Goal: Task Accomplishment & Management: Complete application form

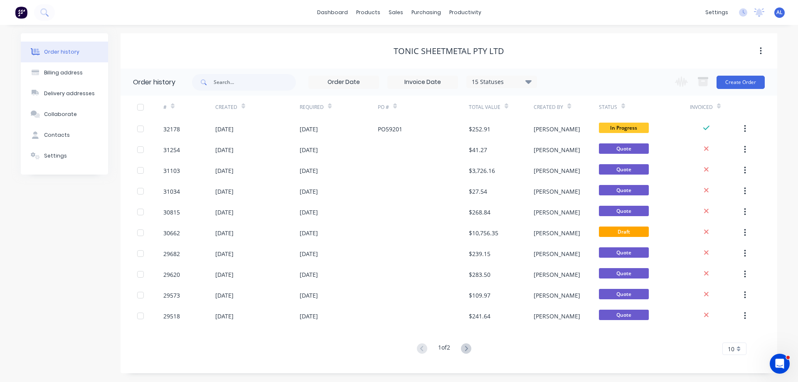
click at [17, 10] on img at bounding box center [21, 12] width 12 height 12
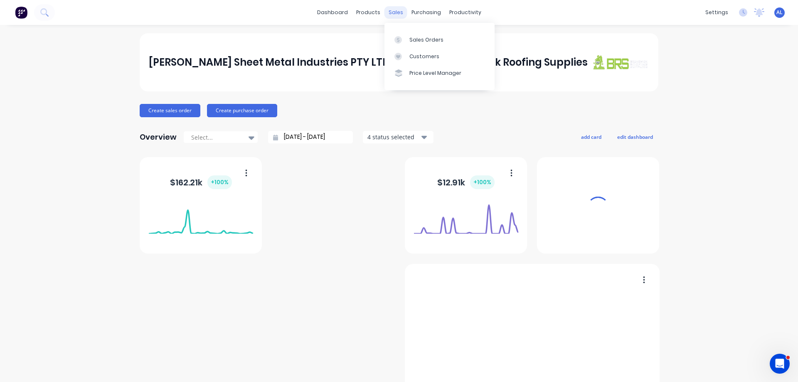
click at [425, 39] on div "Sales Orders" at bounding box center [426, 39] width 34 height 7
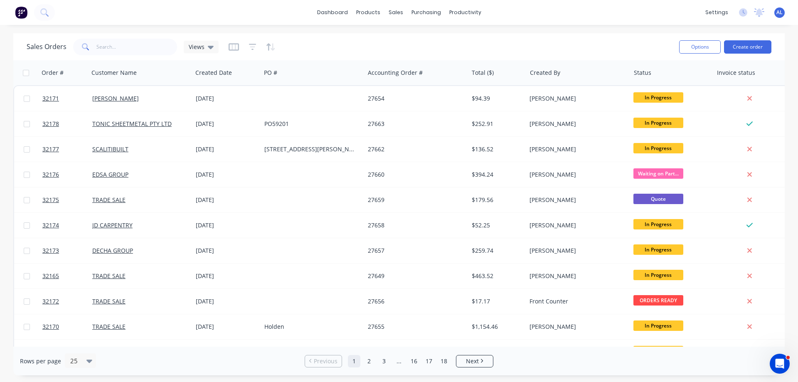
click at [22, 17] on img at bounding box center [21, 12] width 12 height 12
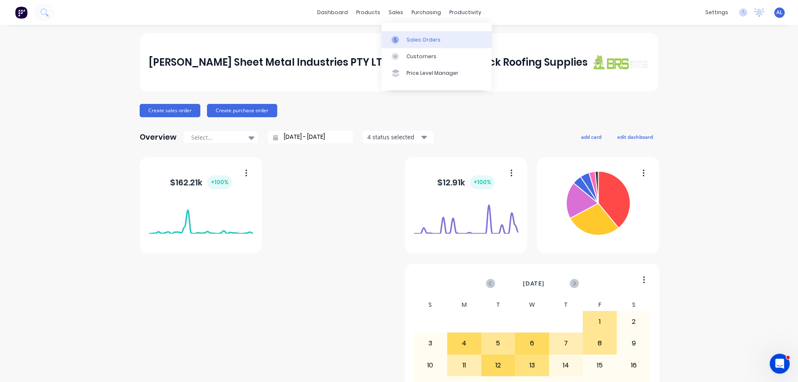
click at [420, 41] on div "Sales Orders" at bounding box center [423, 39] width 34 height 7
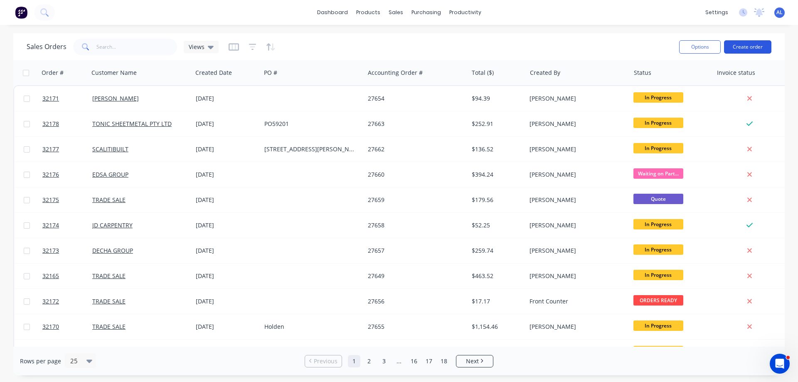
click at [739, 49] on button "Create order" at bounding box center [747, 46] width 47 height 13
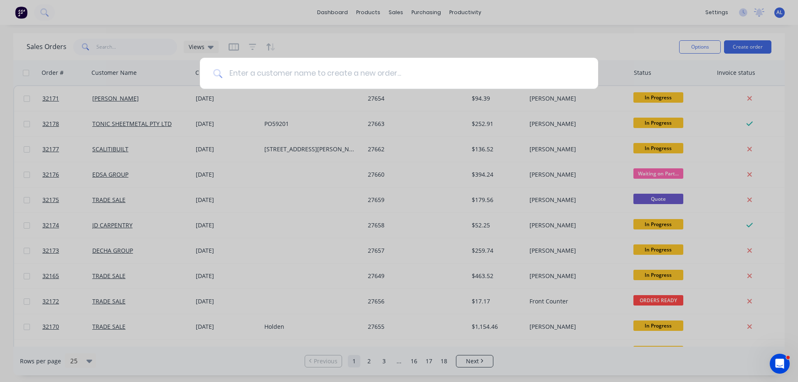
click at [273, 69] on input at bounding box center [403, 73] width 362 height 31
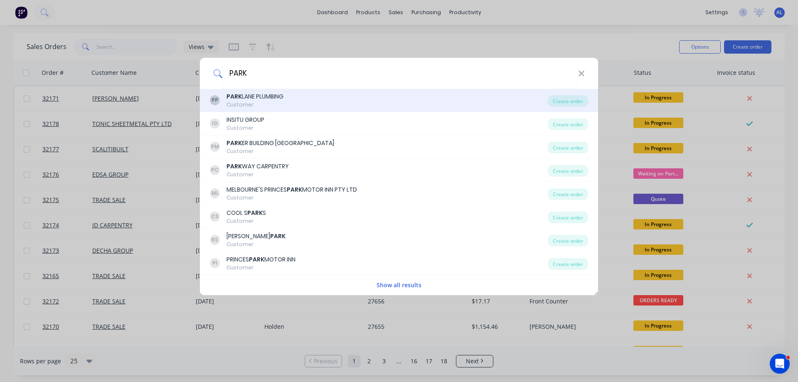
type input "PARK"
click at [278, 102] on div "Customer" at bounding box center [255, 104] width 57 height 7
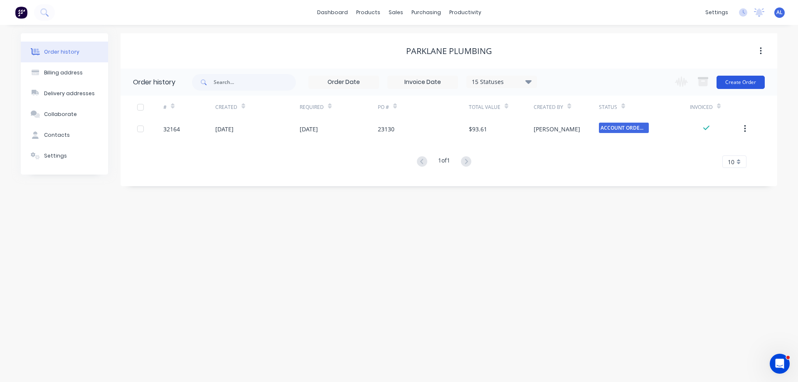
click at [743, 82] on button "Create Order" at bounding box center [740, 82] width 48 height 13
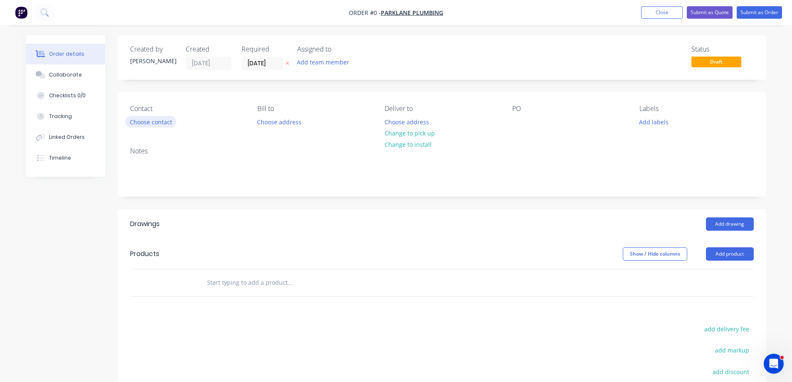
click at [159, 121] on button "Choose contact" at bounding box center [150, 121] width 51 height 11
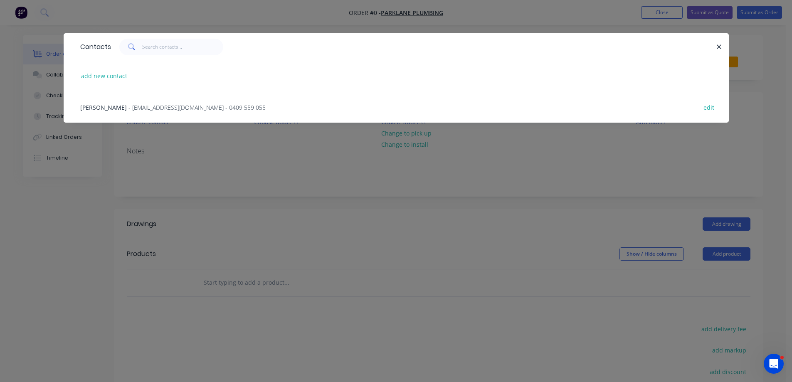
click at [195, 110] on span "- [EMAIL_ADDRESS][DOMAIN_NAME] - 0409 559 055" at bounding box center [196, 107] width 137 height 8
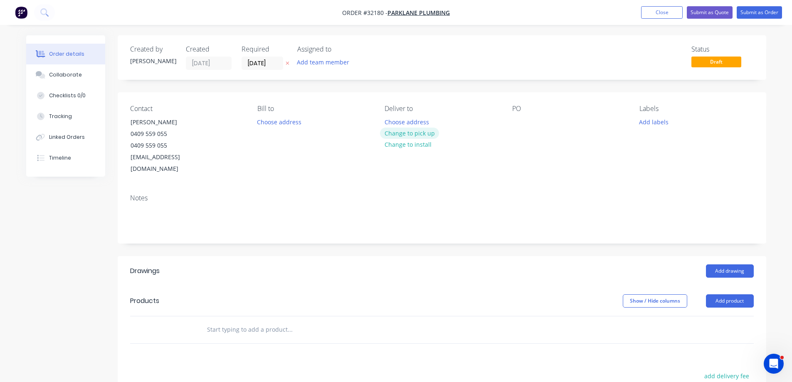
click at [416, 133] on button "Change to pick up" at bounding box center [409, 133] width 59 height 11
drag, startPoint x: 516, startPoint y: 123, endPoint x: 509, endPoint y: 140, distance: 17.7
click at [516, 123] on div at bounding box center [518, 122] width 13 height 12
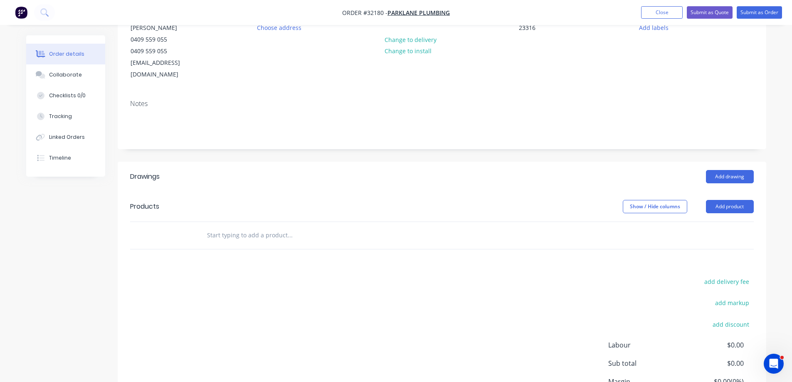
scroll to position [125, 0]
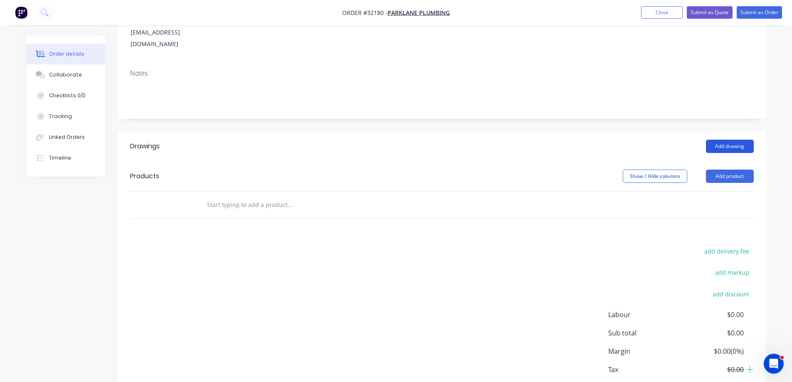
click at [739, 140] on button "Add drawing" at bounding box center [730, 146] width 48 height 13
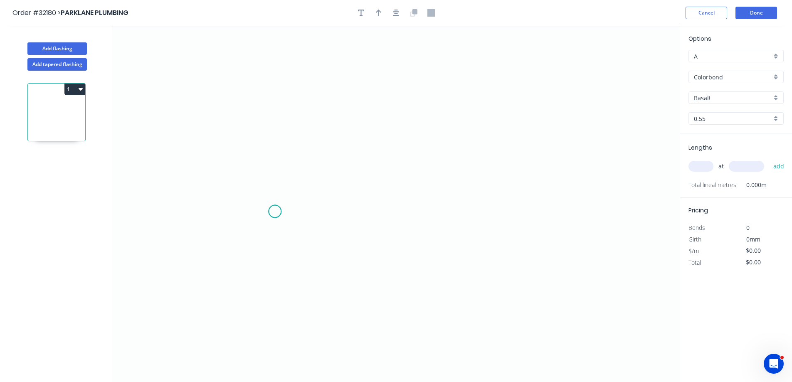
click at [275, 212] on icon "0" at bounding box center [395, 204] width 567 height 356
click at [323, 214] on icon "0" at bounding box center [395, 204] width 567 height 356
click at [328, 107] on icon "0 ?" at bounding box center [395, 204] width 567 height 356
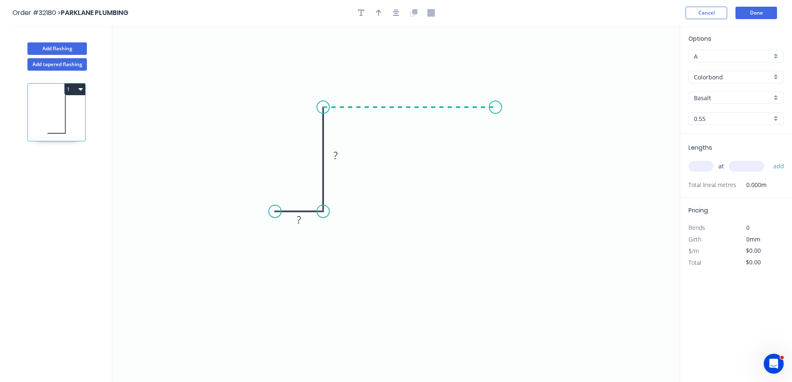
click at [495, 115] on icon "0 ? ?" at bounding box center [395, 204] width 567 height 356
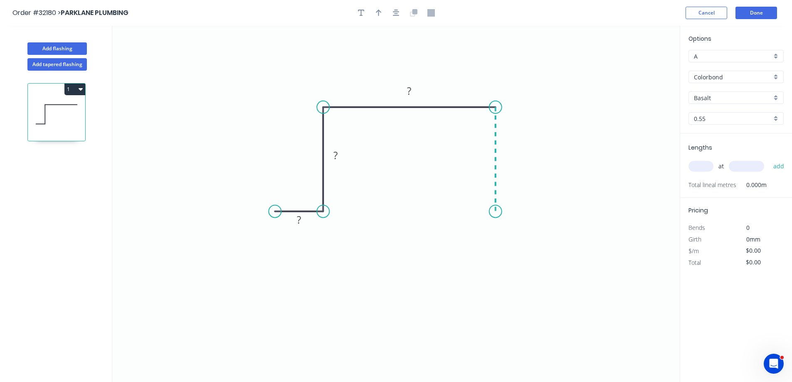
click at [491, 212] on icon "0 ? ? ?" at bounding box center [395, 204] width 567 height 356
click at [537, 212] on icon "0 ? ? ? ?" at bounding box center [395, 204] width 567 height 356
drag, startPoint x: 305, startPoint y: 219, endPoint x: 458, endPoint y: 186, distance: 156.5
click at [307, 217] on rect at bounding box center [299, 220] width 17 height 12
type input "$17.73"
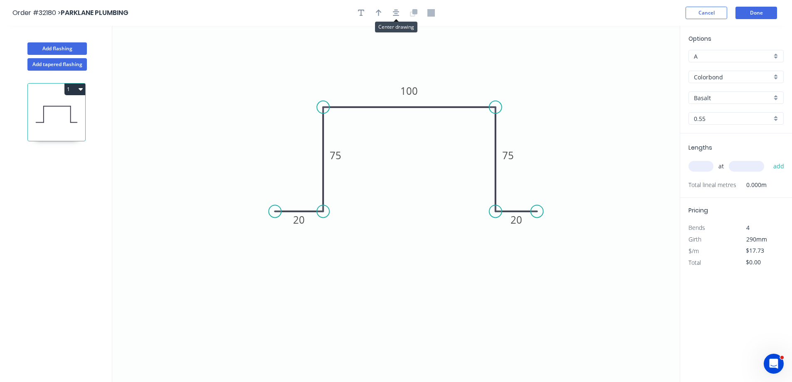
click at [401, 8] on div at bounding box center [395, 13] width 87 height 12
click at [394, 14] on icon "button" at bounding box center [396, 13] width 7 height 7
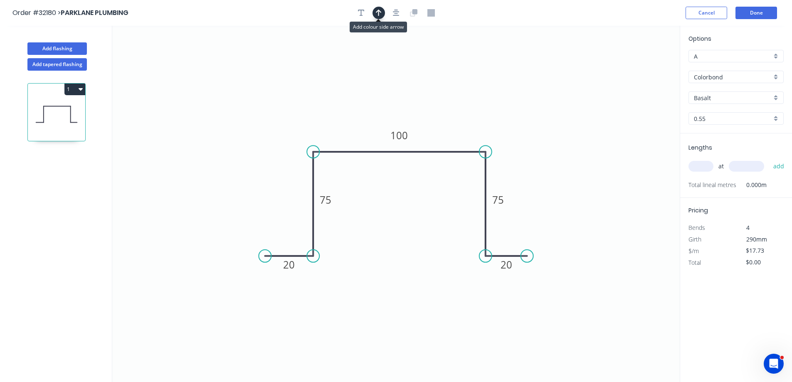
click at [378, 13] on icon "button" at bounding box center [379, 13] width 6 height 7
drag, startPoint x: 638, startPoint y: 66, endPoint x: 467, endPoint y: 120, distance: 179.2
click at [467, 120] on icon at bounding box center [466, 109] width 7 height 27
click at [773, 98] on div "Basalt" at bounding box center [735, 97] width 95 height 12
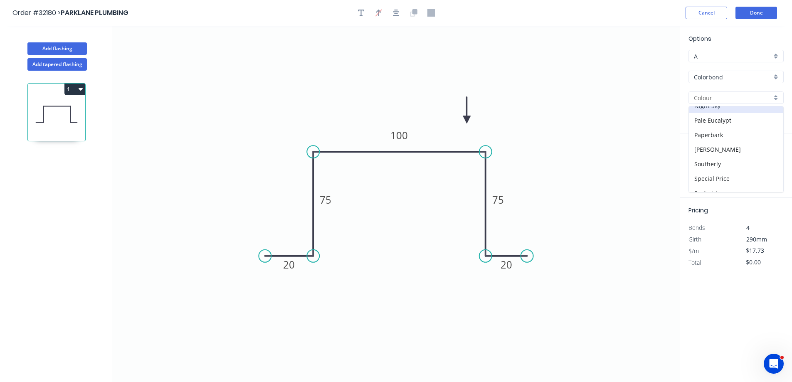
scroll to position [249, 0]
click at [732, 126] on div "[PERSON_NAME]" at bounding box center [736, 126] width 94 height 15
type input "[PERSON_NAME]"
click at [706, 168] on input "text" at bounding box center [700, 166] width 25 height 11
type input "2"
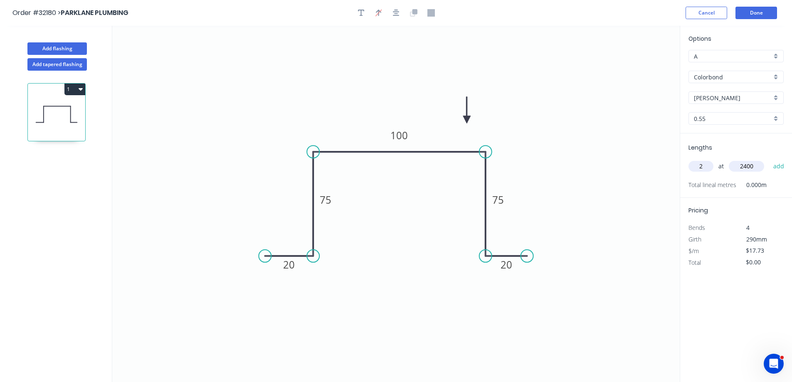
type input "2400"
click at [769, 159] on button "add" at bounding box center [779, 166] width 20 height 14
type input "$85.10"
click at [750, 13] on button "Done" at bounding box center [756, 13] width 42 height 12
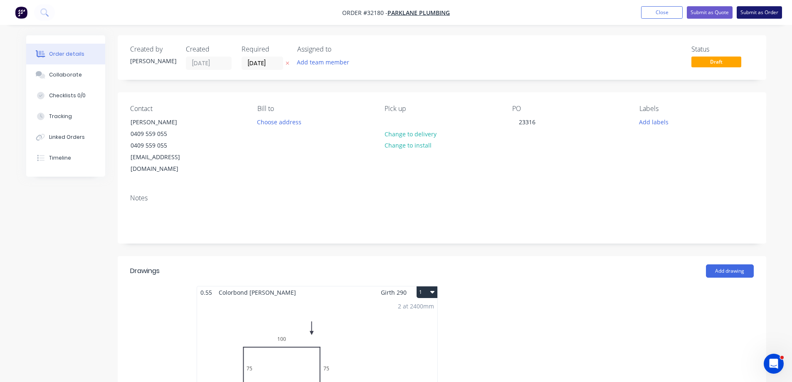
click at [759, 12] on button "Submit as Order" at bounding box center [758, 12] width 45 height 12
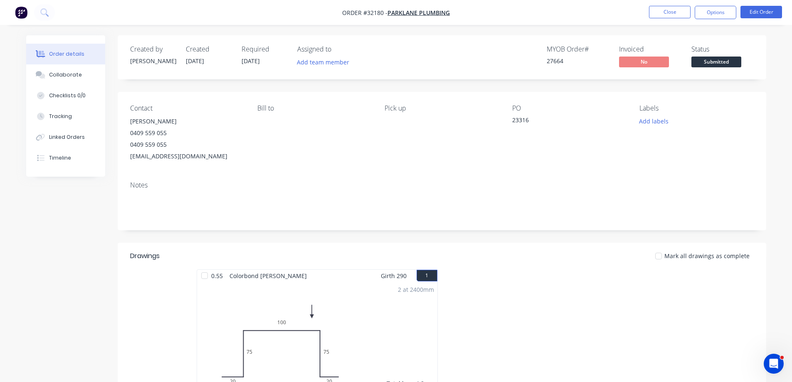
click at [716, 12] on button "Options" at bounding box center [715, 12] width 42 height 13
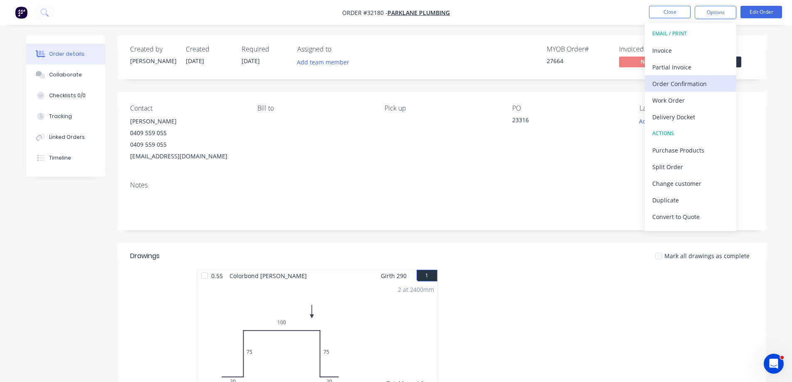
click at [681, 84] on div "Order Confirmation" at bounding box center [690, 84] width 76 height 12
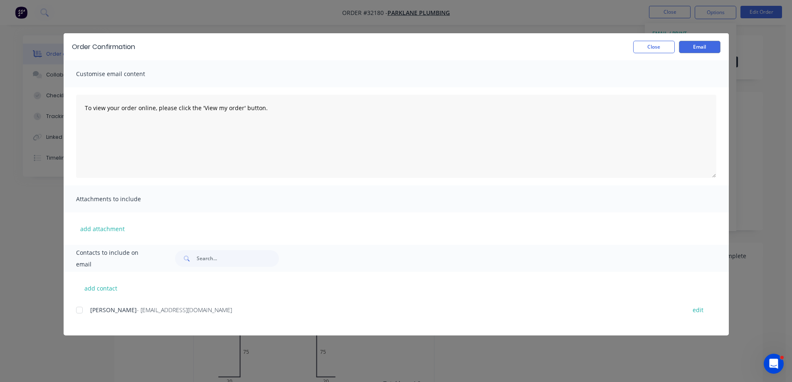
click at [78, 308] on div at bounding box center [79, 310] width 17 height 17
click at [700, 47] on button "Email" at bounding box center [700, 47] width 42 height 12
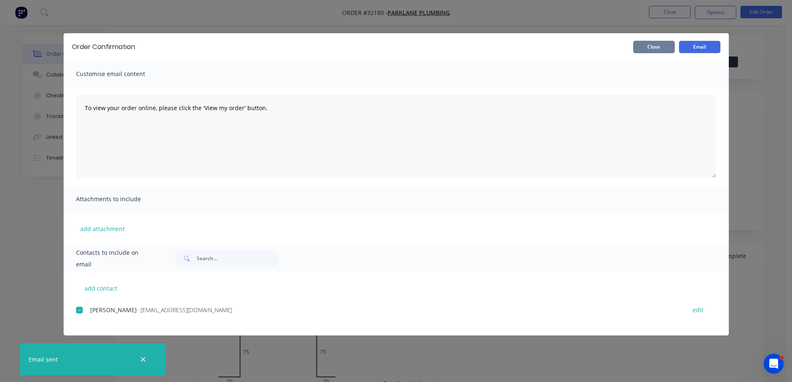
click at [660, 47] on button "Close" at bounding box center [654, 47] width 42 height 12
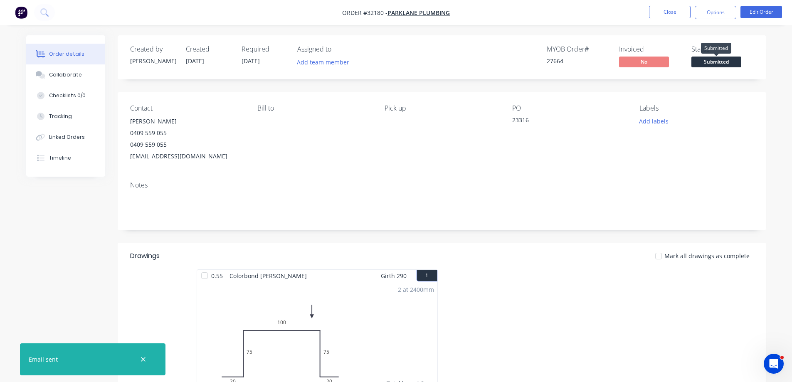
click at [734, 63] on span "Submitted" at bounding box center [716, 62] width 50 height 10
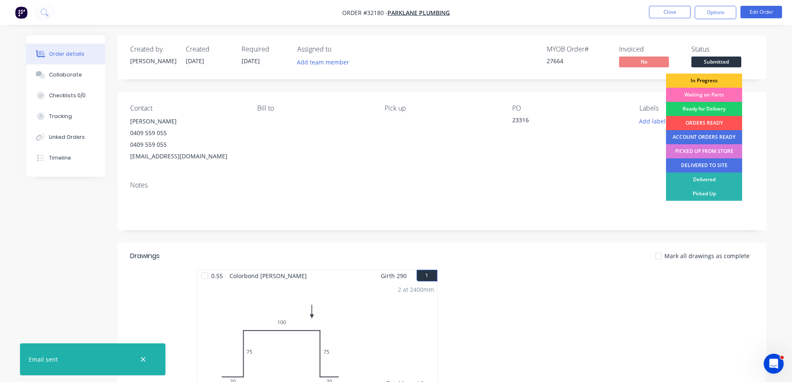
click at [717, 80] on div "In Progress" at bounding box center [704, 81] width 76 height 14
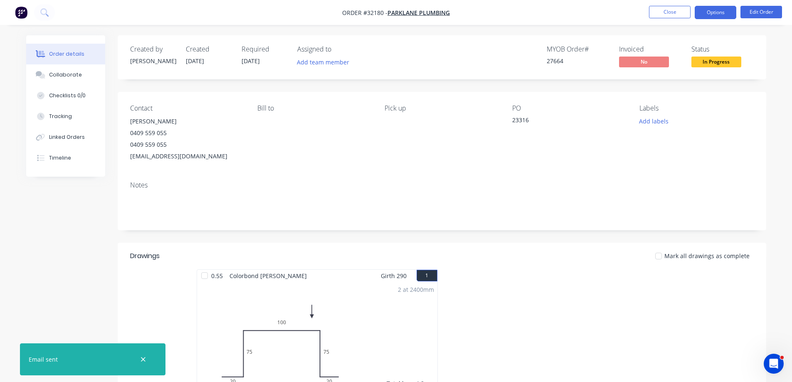
click at [712, 13] on button "Options" at bounding box center [715, 12] width 42 height 13
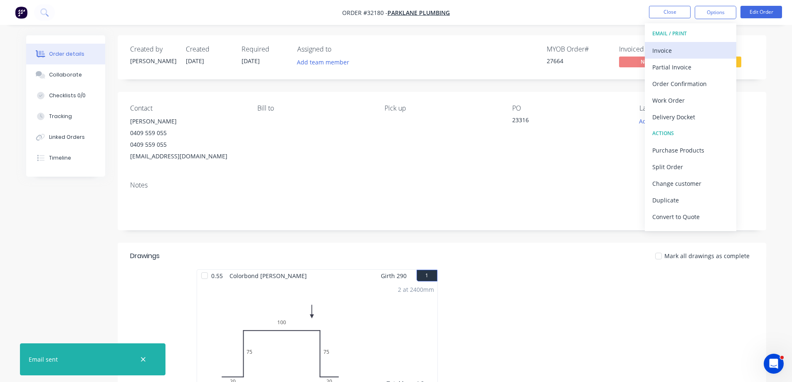
click at [678, 49] on div "Invoice" at bounding box center [690, 50] width 76 height 12
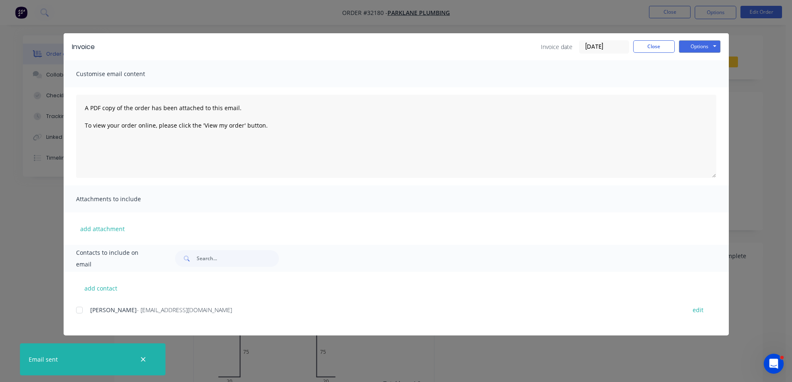
click at [78, 310] on div at bounding box center [79, 310] width 17 height 17
click at [689, 46] on button "Options" at bounding box center [700, 46] width 42 height 12
click at [707, 90] on button "Email" at bounding box center [705, 89] width 53 height 14
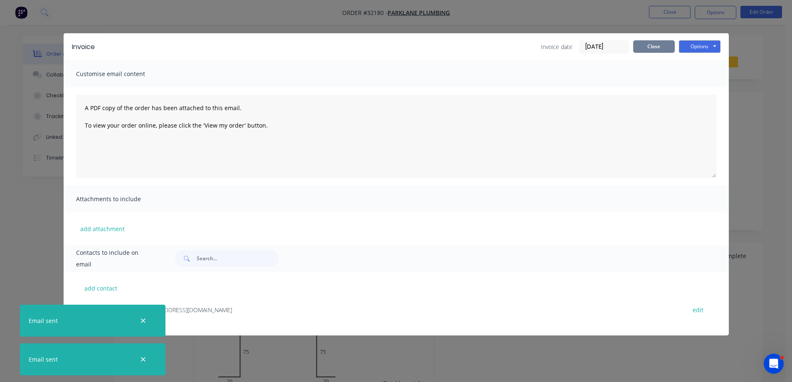
click at [658, 48] on button "Close" at bounding box center [654, 46] width 42 height 12
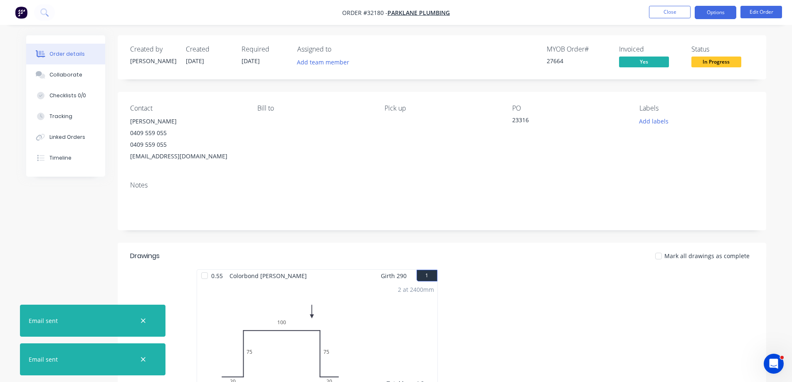
click at [705, 15] on button "Options" at bounding box center [715, 12] width 42 height 13
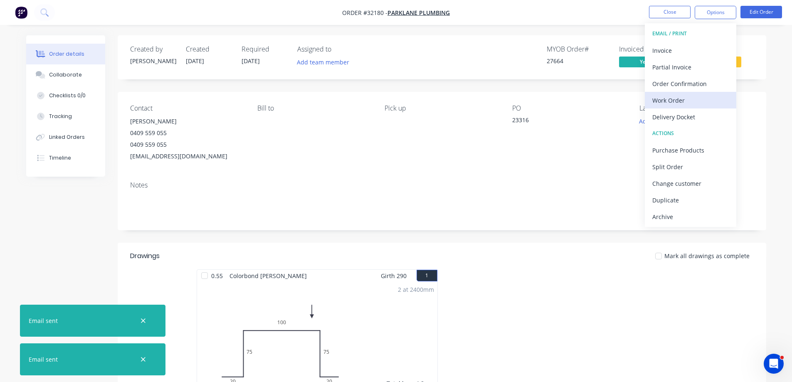
click at [697, 99] on div "Work Order" at bounding box center [690, 100] width 76 height 12
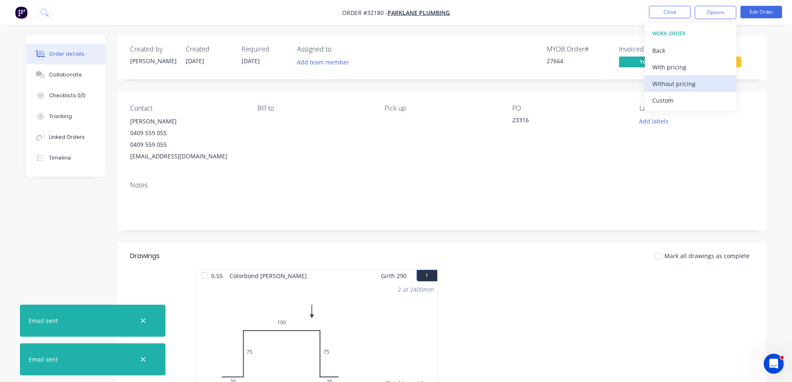
click at [702, 86] on div "Without pricing" at bounding box center [690, 84] width 76 height 12
